Goal: Transaction & Acquisition: Download file/media

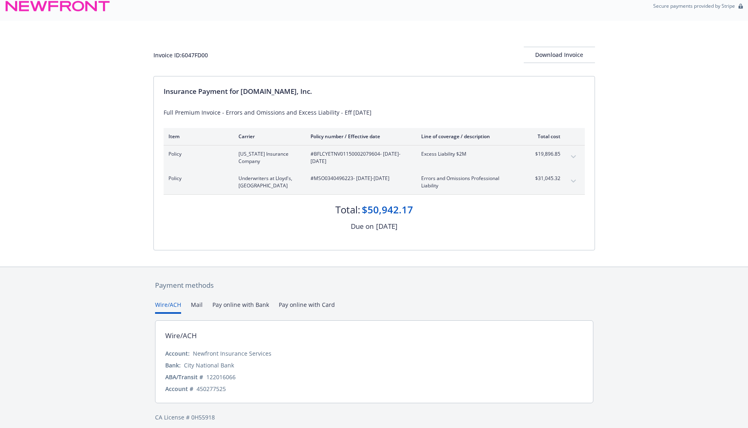
scroll to position [9, 0]
click at [565, 59] on div "Download Invoice" at bounding box center [559, 54] width 71 height 15
